Goal: Book appointment/travel/reservation

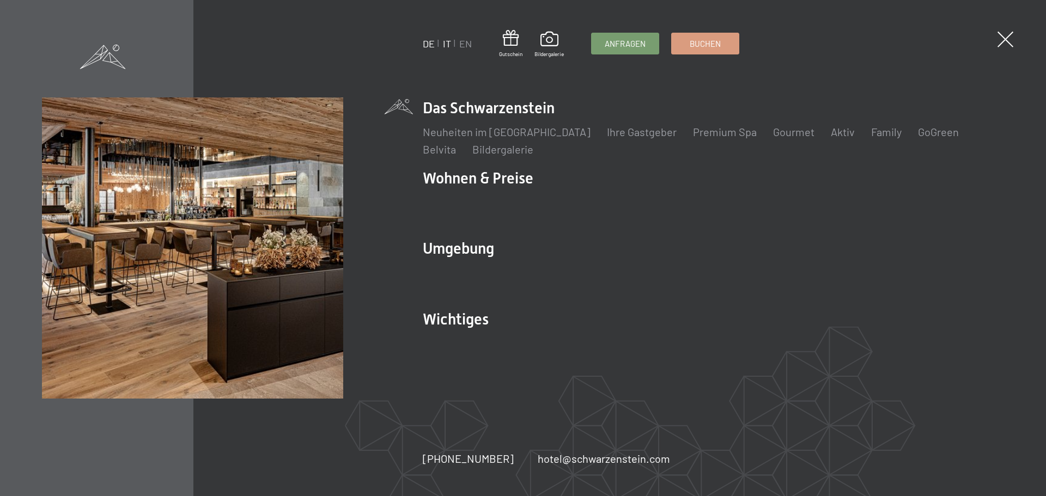
click at [445, 39] on link "IT" at bounding box center [447, 44] width 8 height 12
click at [447, 46] on link "IT" at bounding box center [447, 44] width 8 height 12
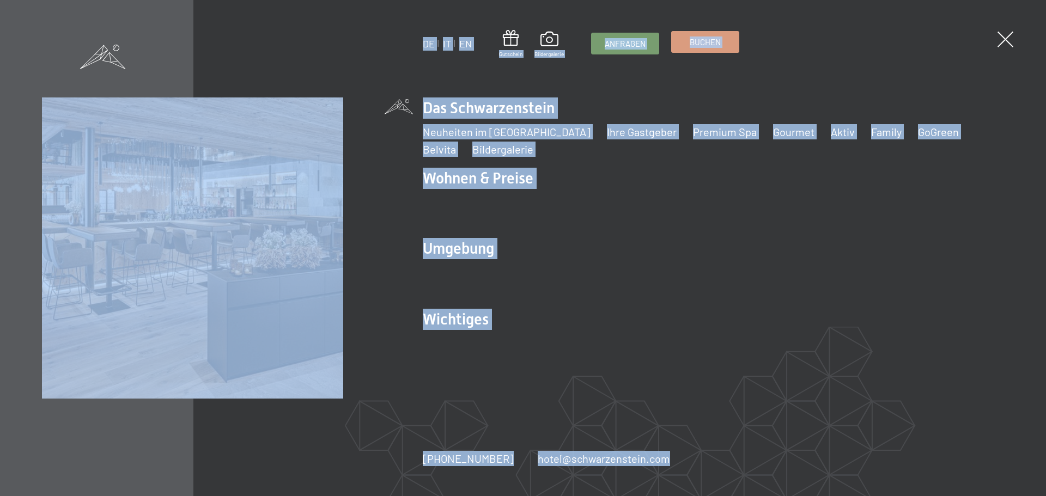
drag, startPoint x: 1011, startPoint y: 40, endPoint x: 705, endPoint y: 40, distance: 306.1
click at [748, 45] on div "DE IT EN Gutschein Bildergalerie Anfragen Buchen DE IT EN Das Schwarzenstein Ne…" at bounding box center [523, 248] width 1046 height 496
click at [693, 40] on span "Buchen" at bounding box center [704, 41] width 31 height 11
click at [663, 35] on div "Anfragen Buchen" at bounding box center [665, 44] width 148 height 22
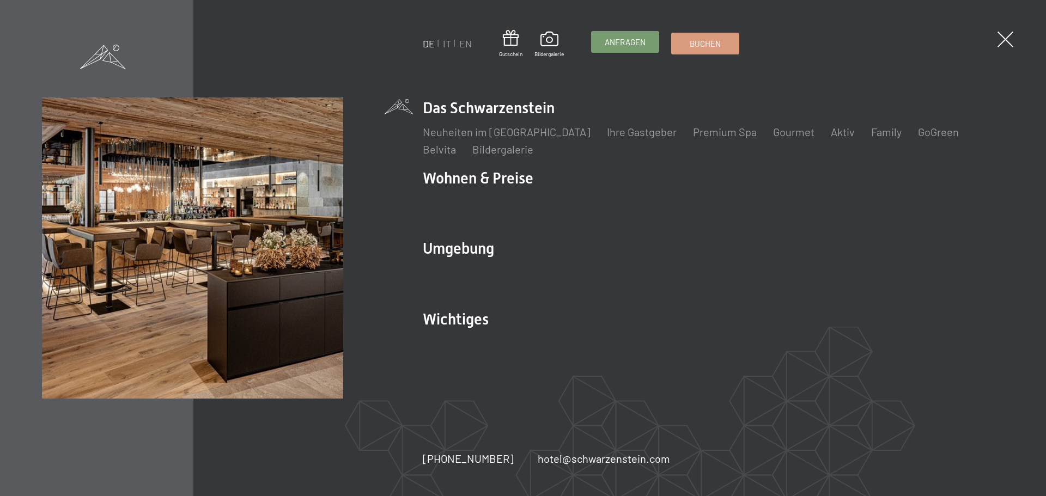
click at [648, 36] on link "Anfragen" at bounding box center [624, 42] width 67 height 21
